Goal: Task Accomplishment & Management: Complete application form

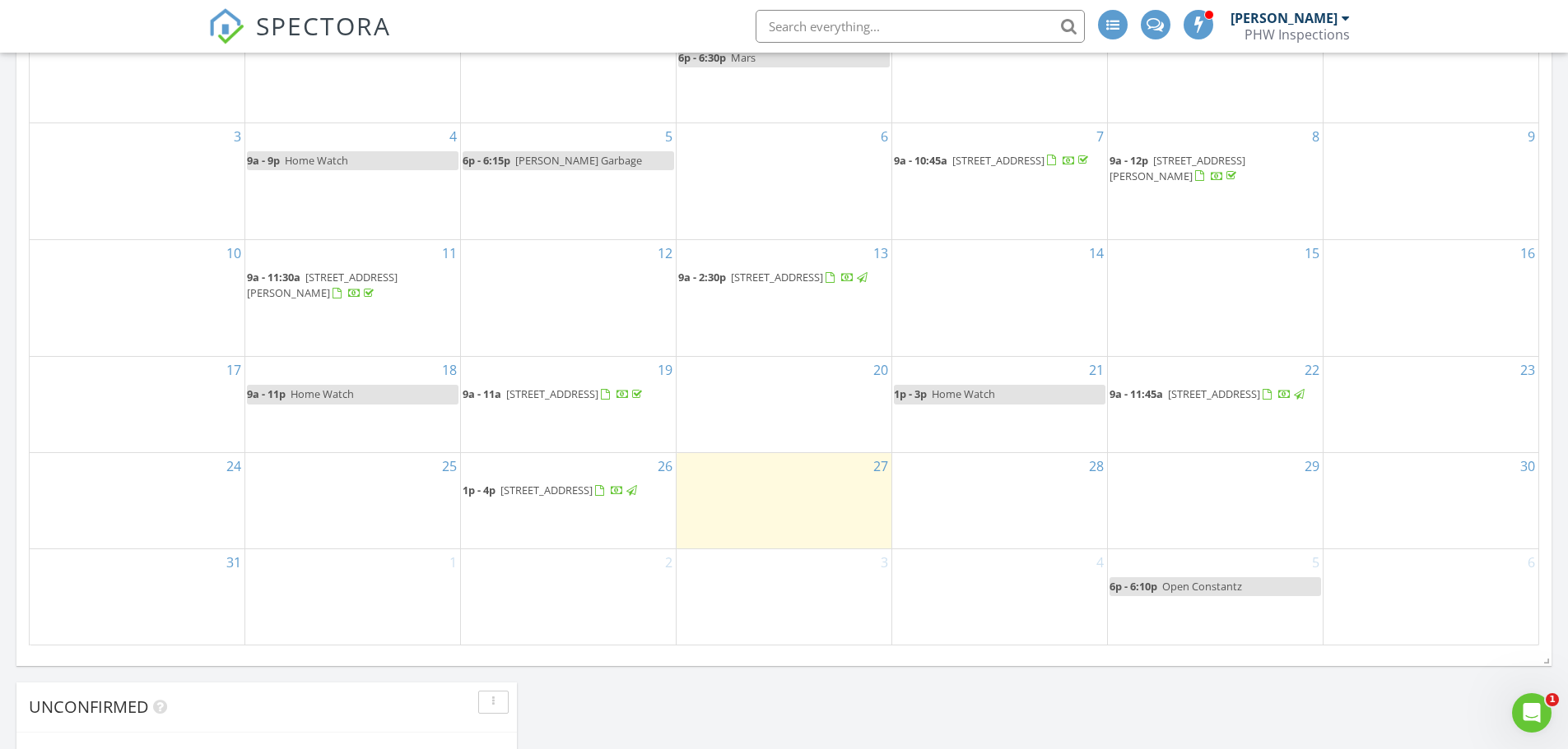
scroll to position [905, 0]
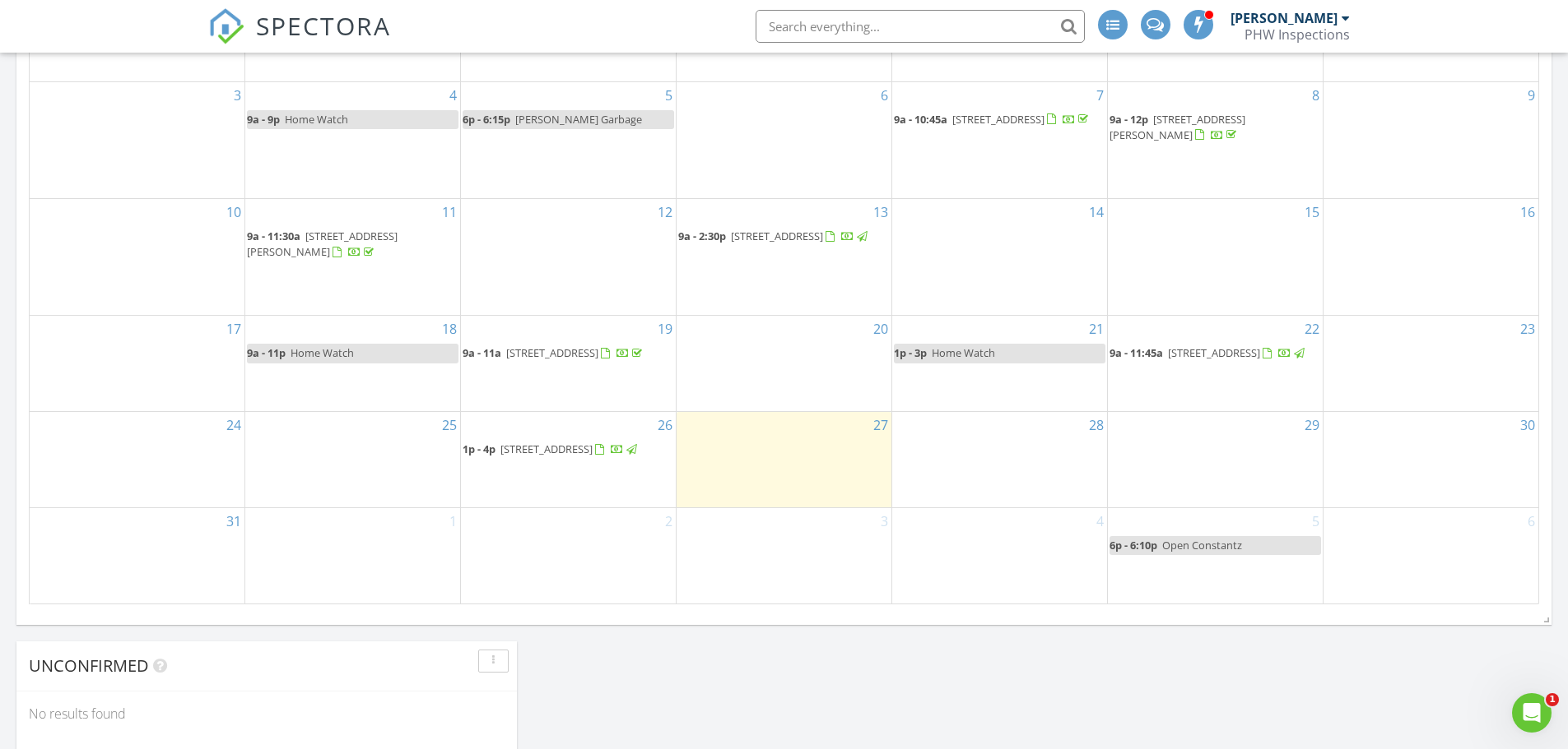
click at [1220, 462] on div "29" at bounding box center [1215, 460] width 214 height 96
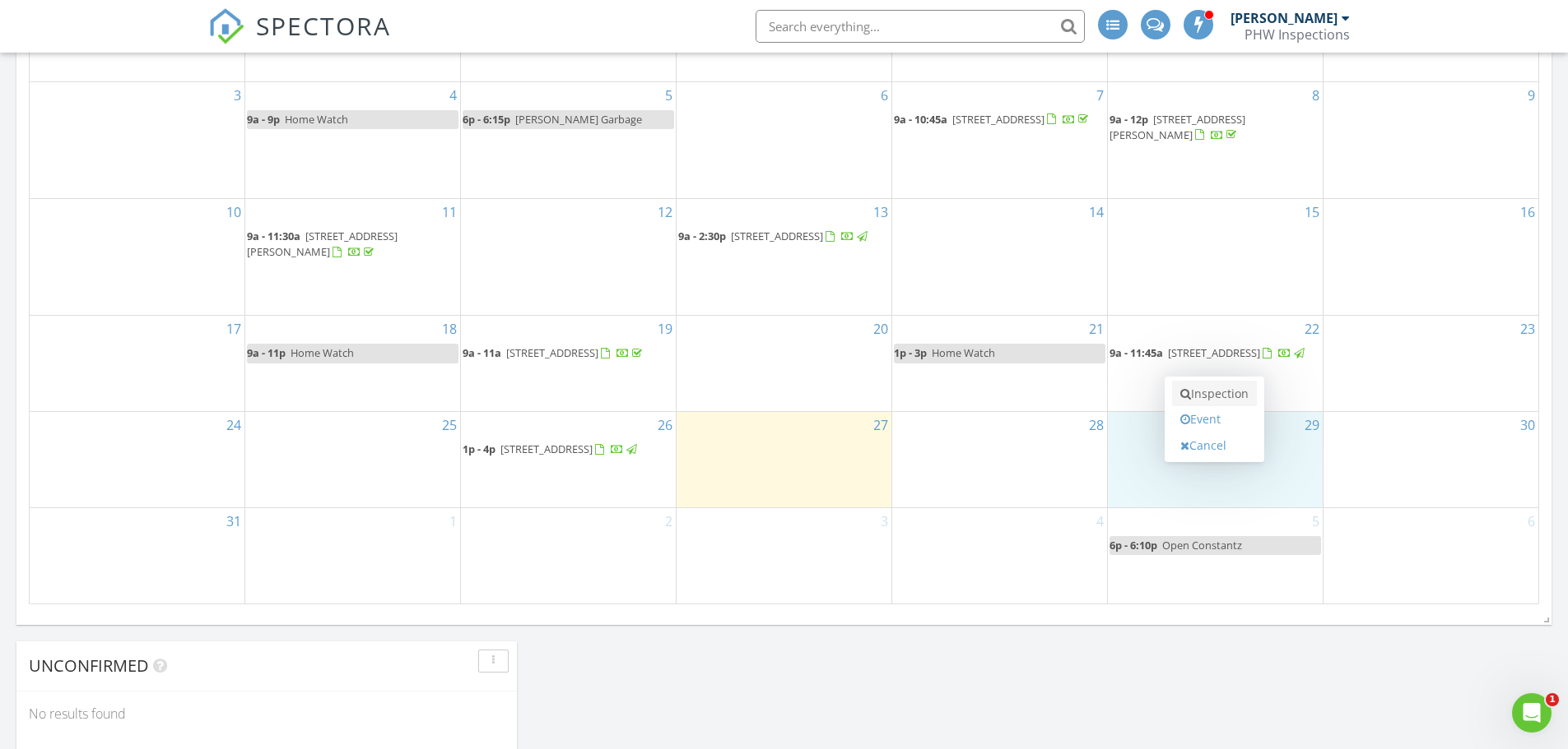
click at [1235, 392] on link "Inspection" at bounding box center [1214, 393] width 85 height 26
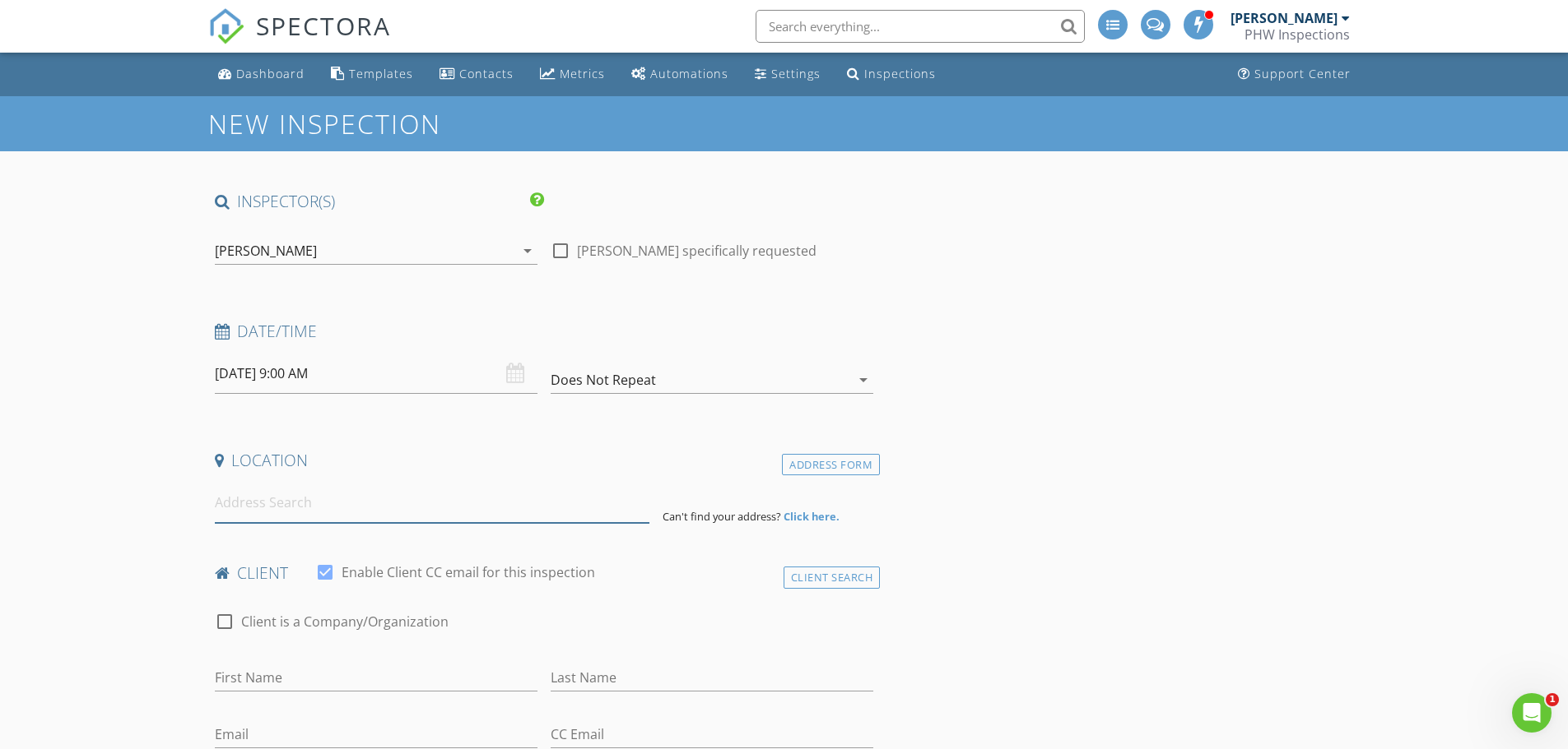
click at [291, 515] on input at bounding box center [432, 503] width 434 height 40
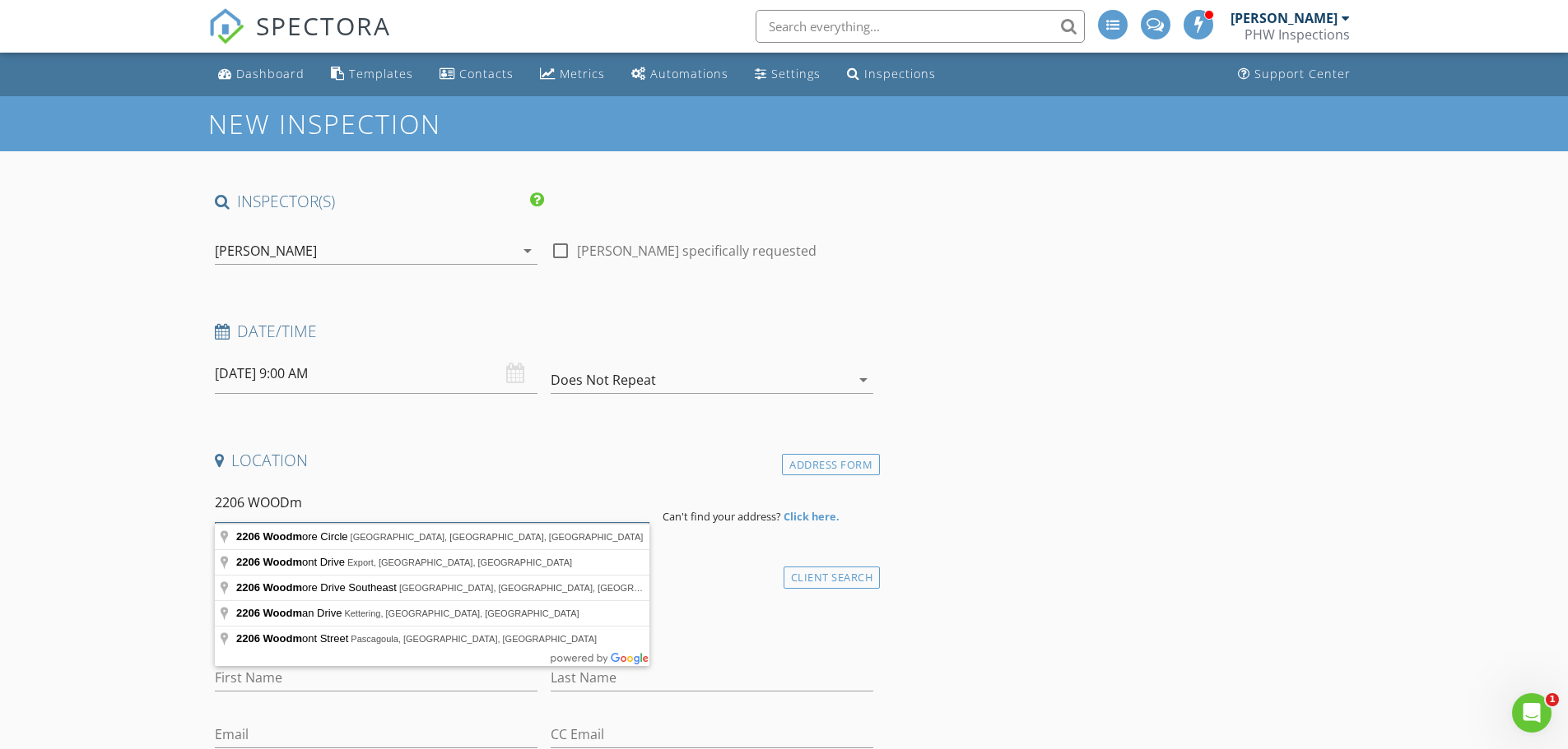
click at [244, 502] on input "2206 WOODm" at bounding box center [432, 503] width 434 height 40
click at [318, 509] on input "2210 WOODm" at bounding box center [432, 503] width 434 height 40
type input "[STREET_ADDRESS]"
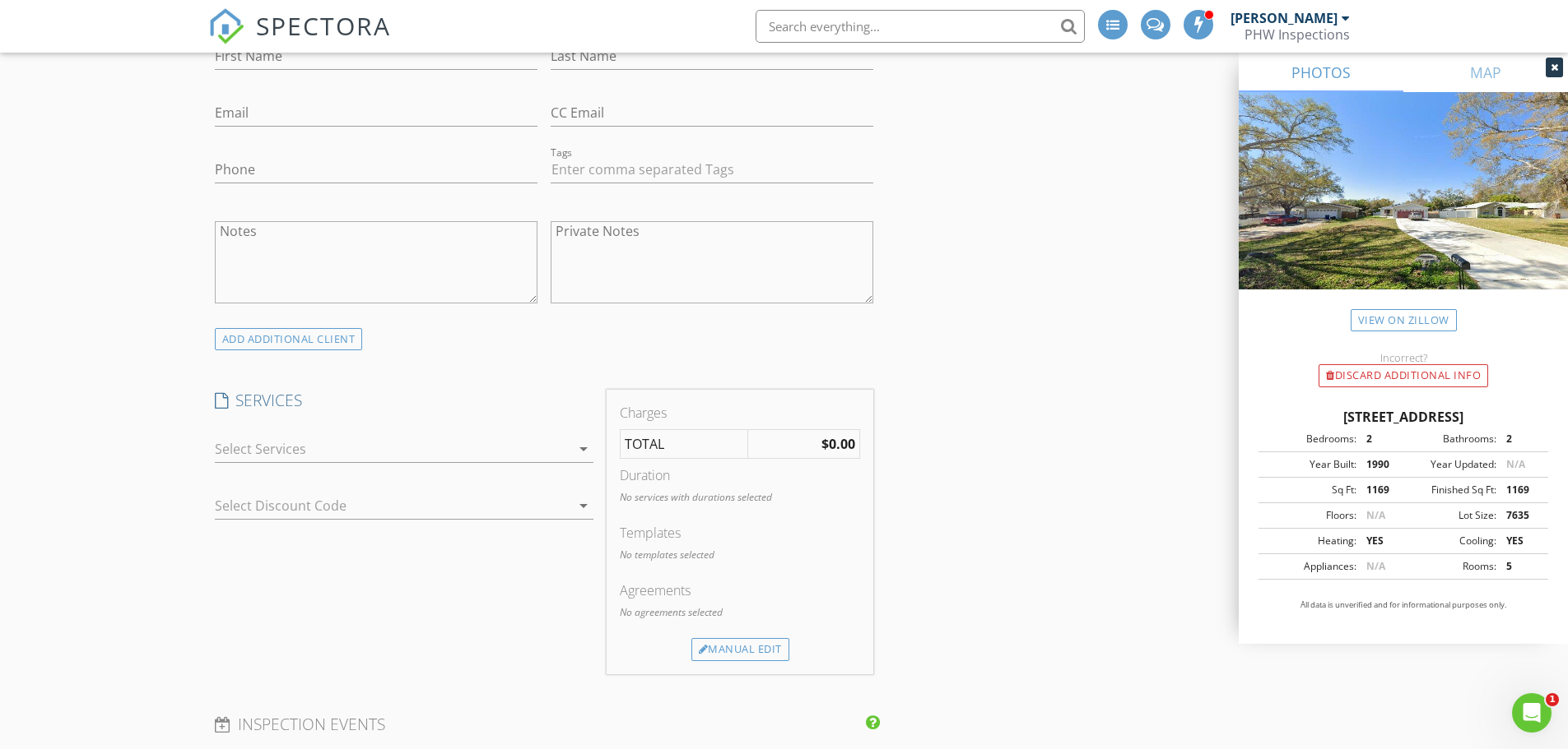
scroll to position [987, 0]
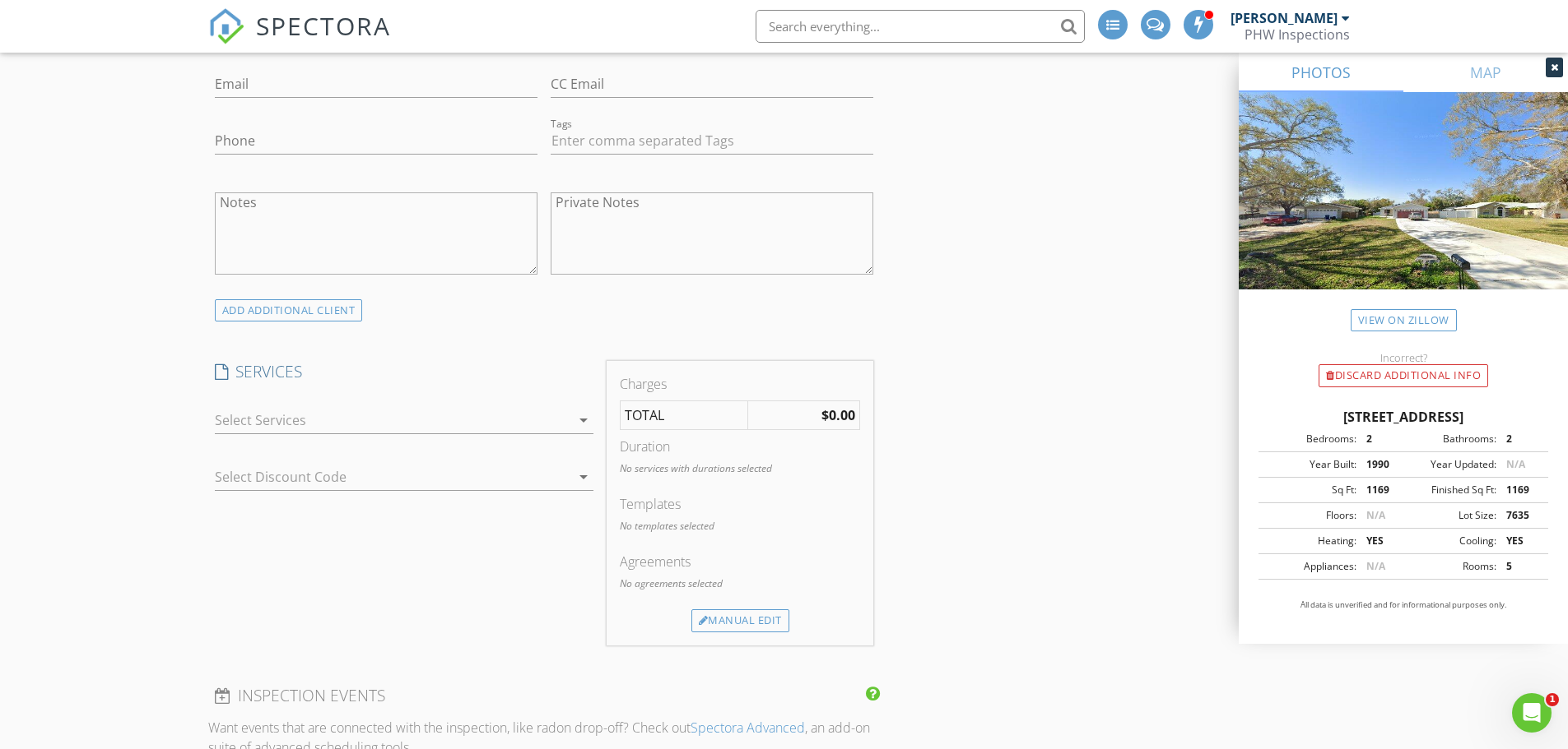
click at [335, 423] on div at bounding box center [392, 420] width 356 height 26
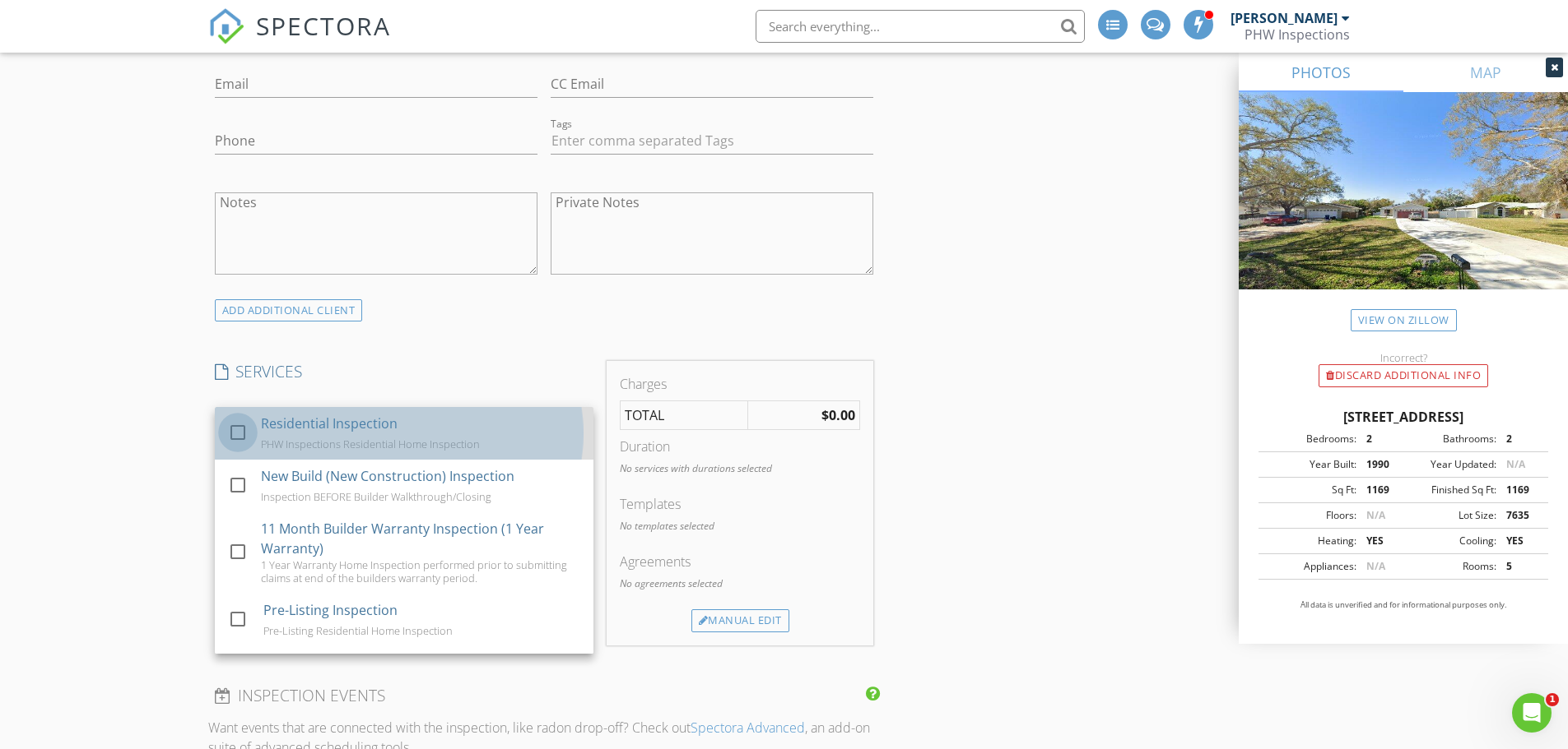
click at [241, 433] on div at bounding box center [237, 432] width 28 height 28
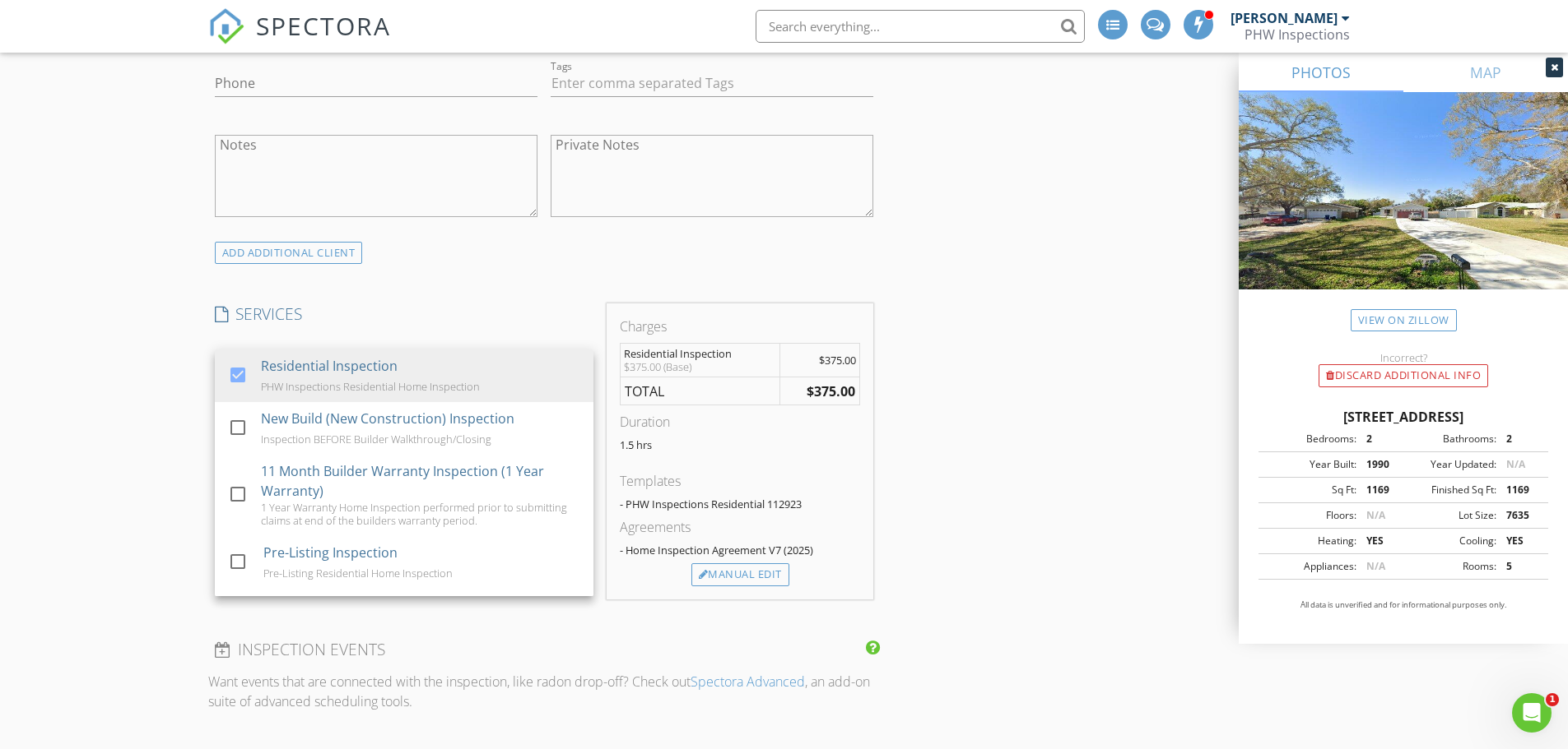
scroll to position [1069, 0]
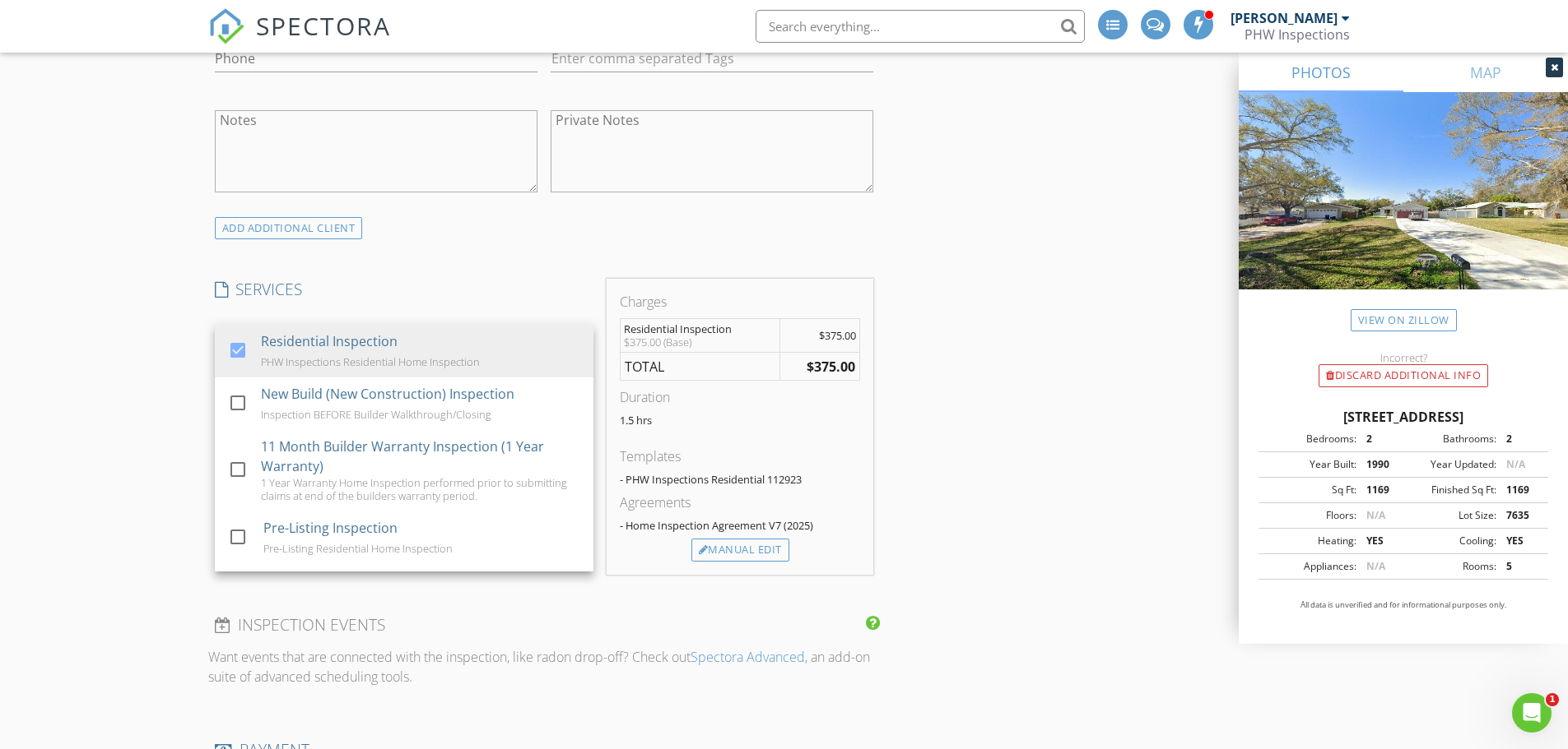
click at [989, 359] on div "INSPECTOR(S) check_box Tim Bausch PRIMARY Tim Bausch arrow_drop_down check_box_…" at bounding box center [784, 695] width 1152 height 3148
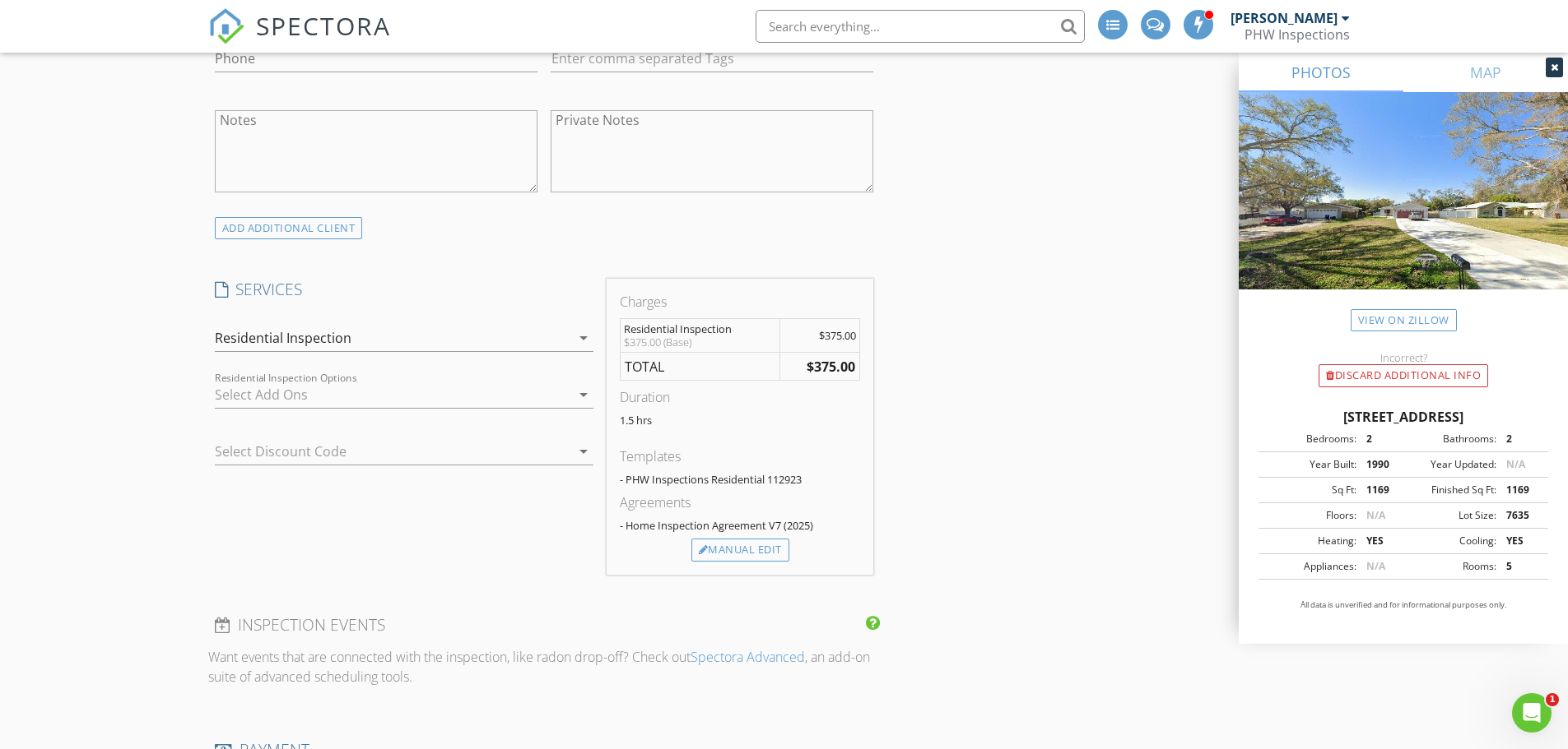
click at [312, 388] on div at bounding box center [392, 394] width 356 height 26
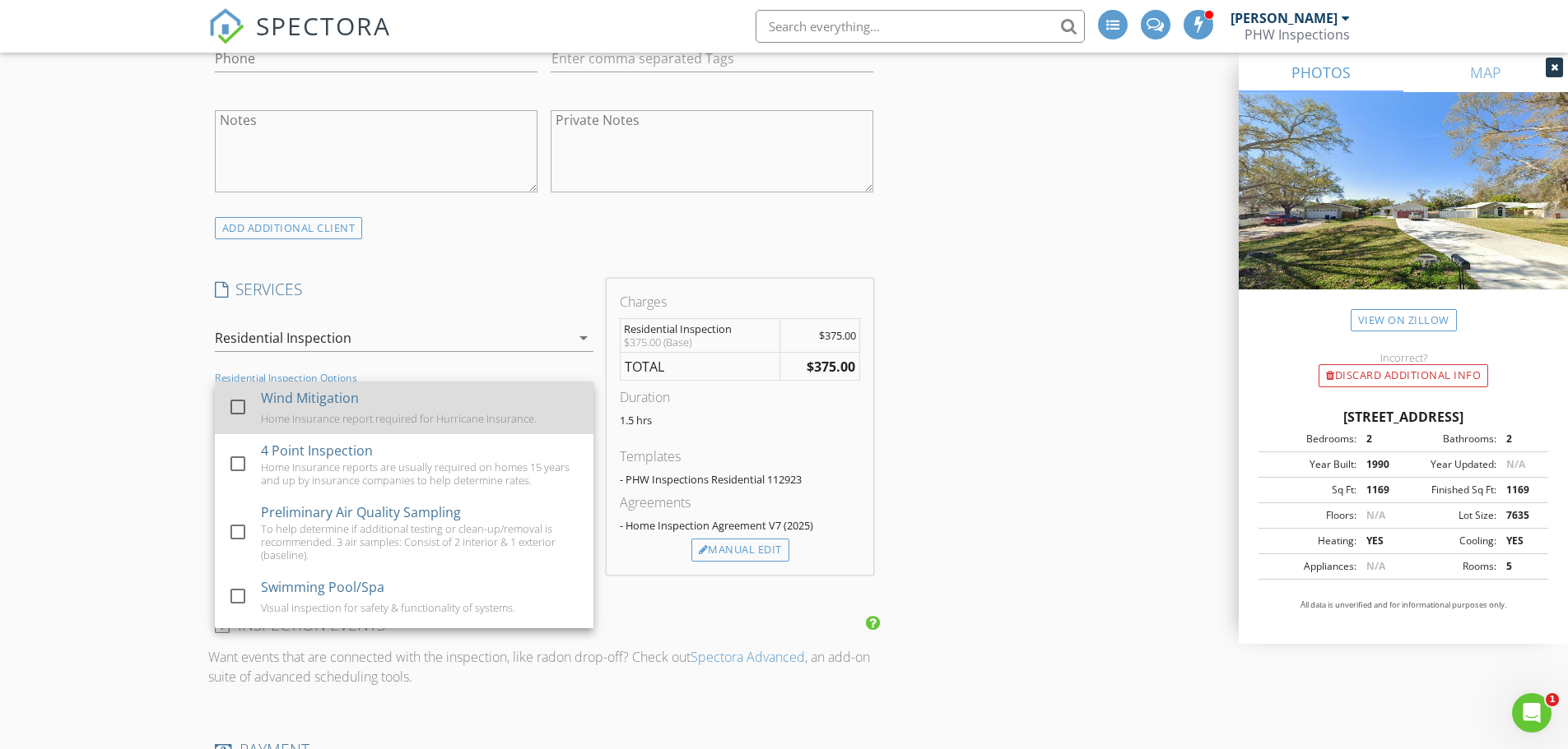
click at [246, 404] on div at bounding box center [237, 407] width 28 height 28
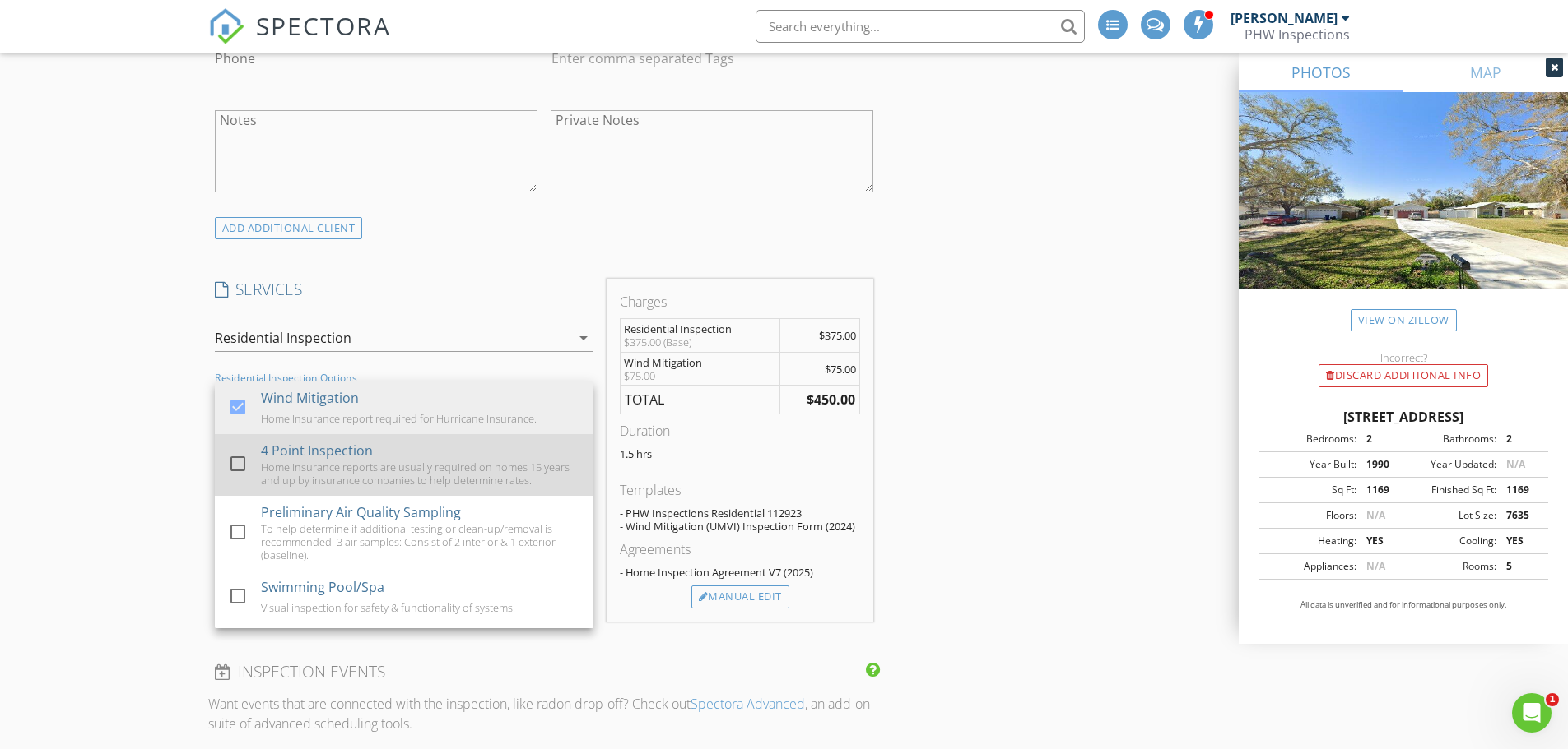
click at [236, 462] on div at bounding box center [237, 463] width 28 height 28
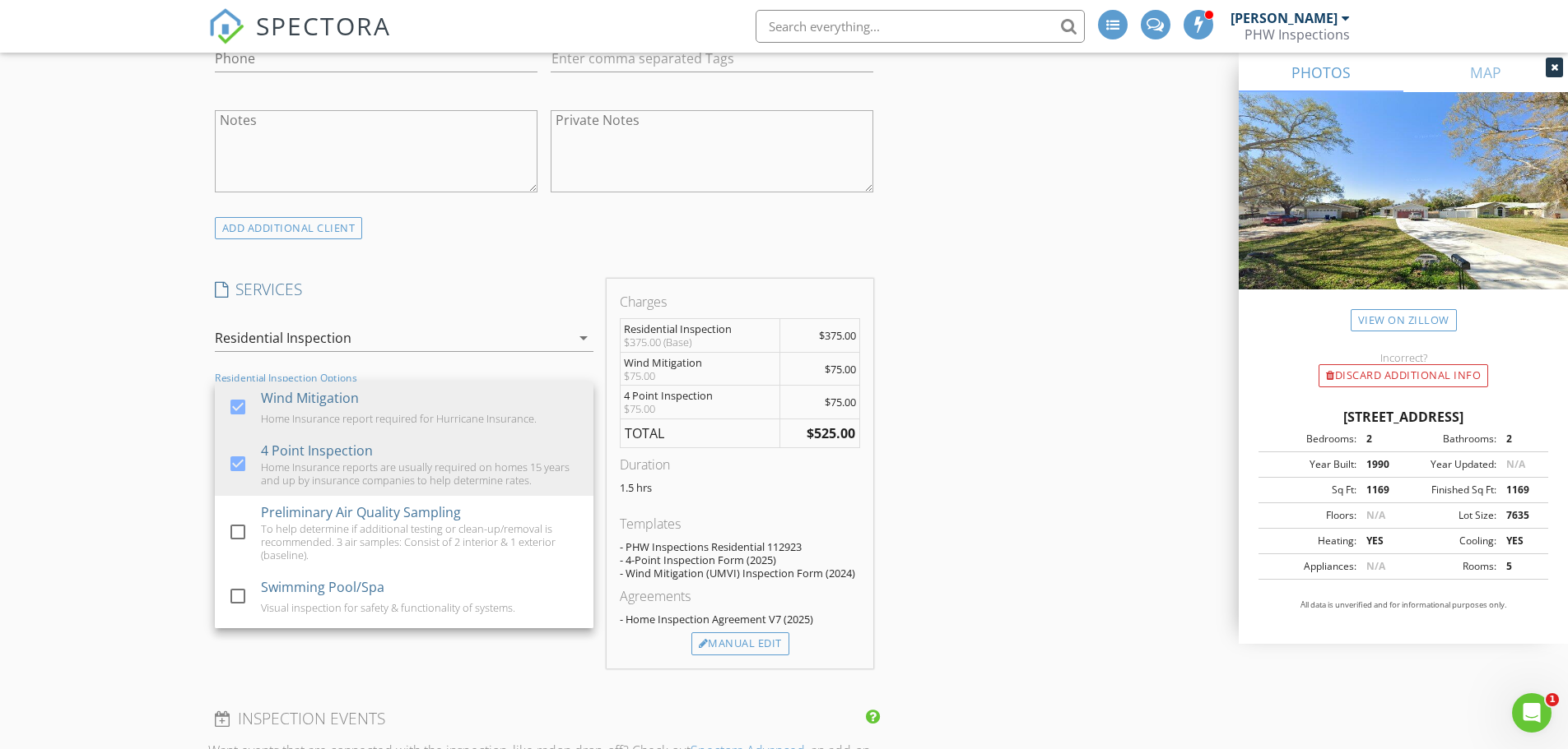
click at [1235, 387] on div "INSPECTOR(S) check_box Tim Bausch PRIMARY Tim Bausch arrow_drop_down check_box_…" at bounding box center [784, 742] width 1152 height 3241
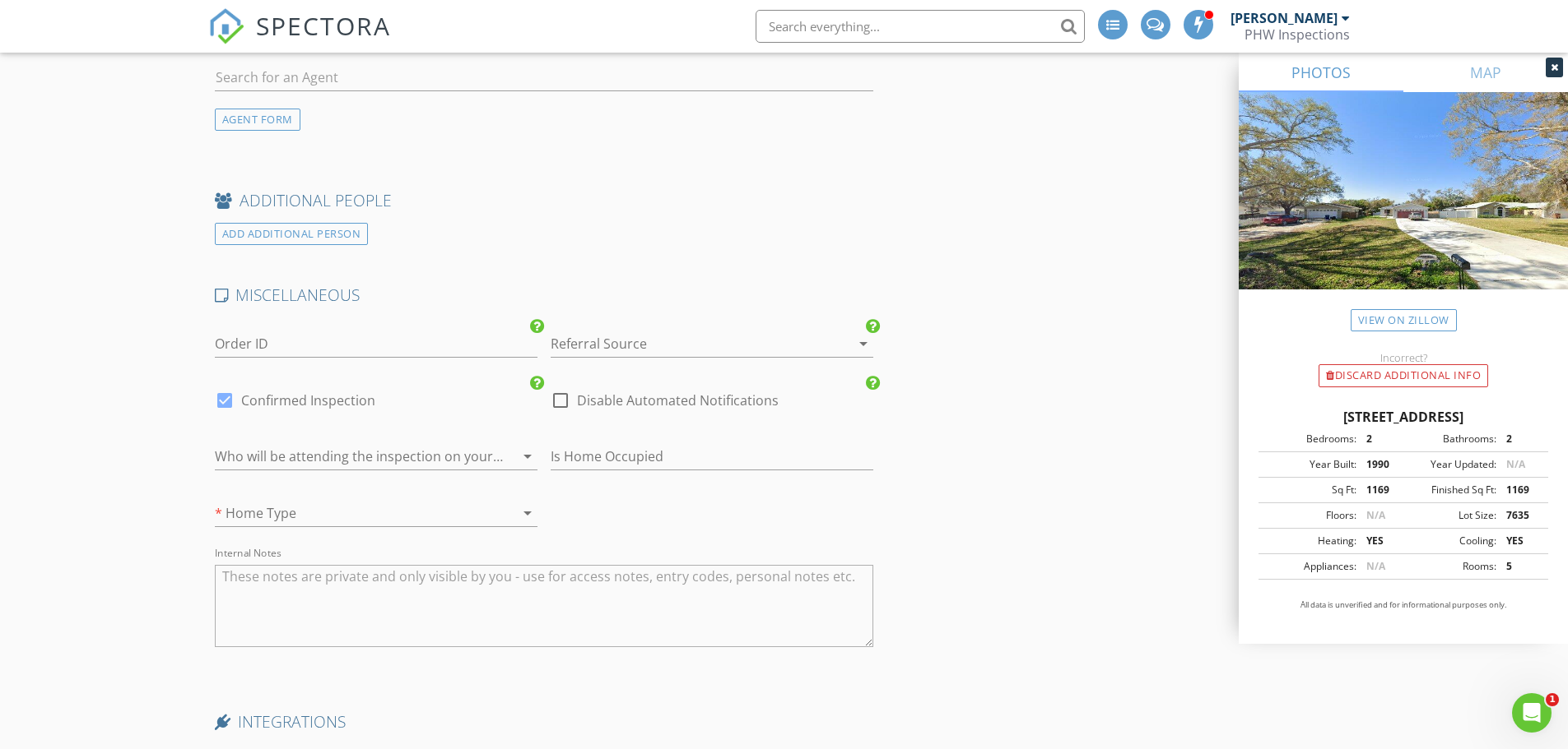
scroll to position [2304, 0]
